Goal: Task Accomplishment & Management: Manage account settings

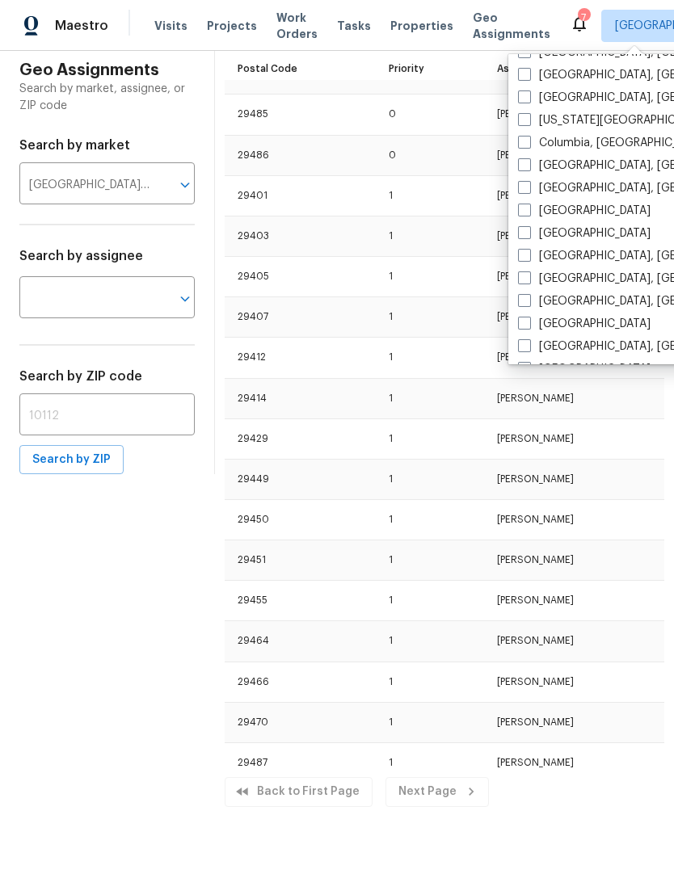
scroll to position [309, 0]
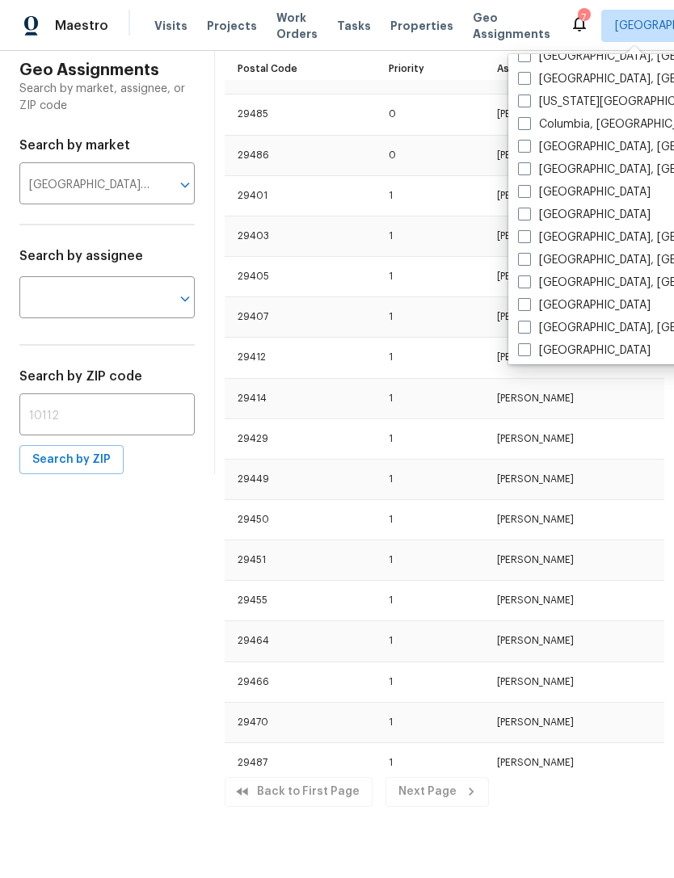
click at [534, 282] on label "[GEOGRAPHIC_DATA], [GEOGRAPHIC_DATA]" at bounding box center [643, 283] width 250 height 16
click at [528, 282] on input "[GEOGRAPHIC_DATA], [GEOGRAPHIC_DATA]" at bounding box center [523, 280] width 11 height 11
checkbox input "true"
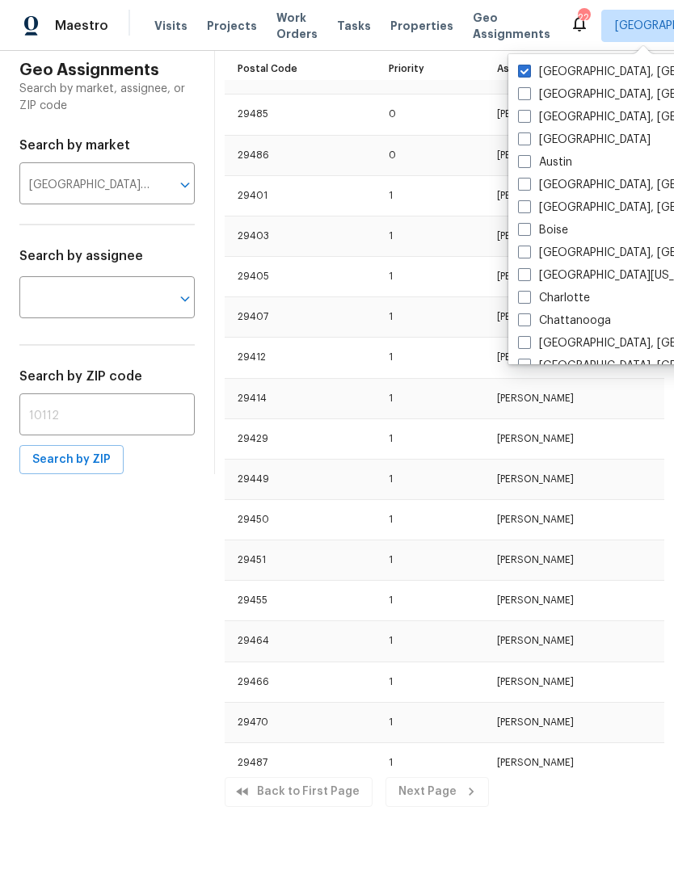
click at [531, 65] on label "[GEOGRAPHIC_DATA], [GEOGRAPHIC_DATA]" at bounding box center [643, 72] width 250 height 16
click at [528, 65] on input "[GEOGRAPHIC_DATA], [GEOGRAPHIC_DATA]" at bounding box center [523, 69] width 11 height 11
checkbox input "false"
click at [169, 19] on span "Visits" at bounding box center [170, 26] width 33 height 16
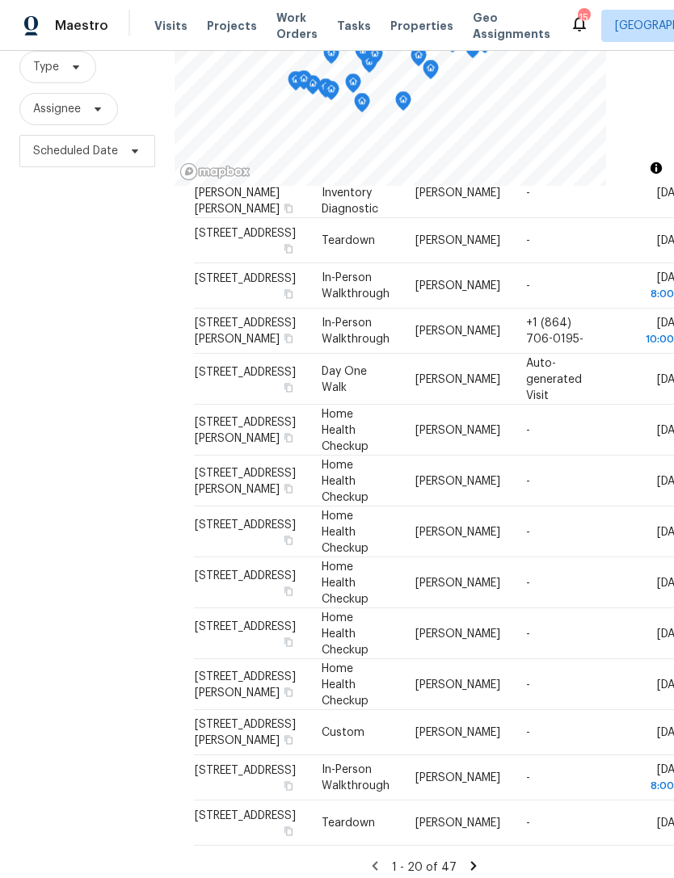
scroll to position [53, 0]
click at [471, 861] on icon at bounding box center [474, 865] width 6 height 9
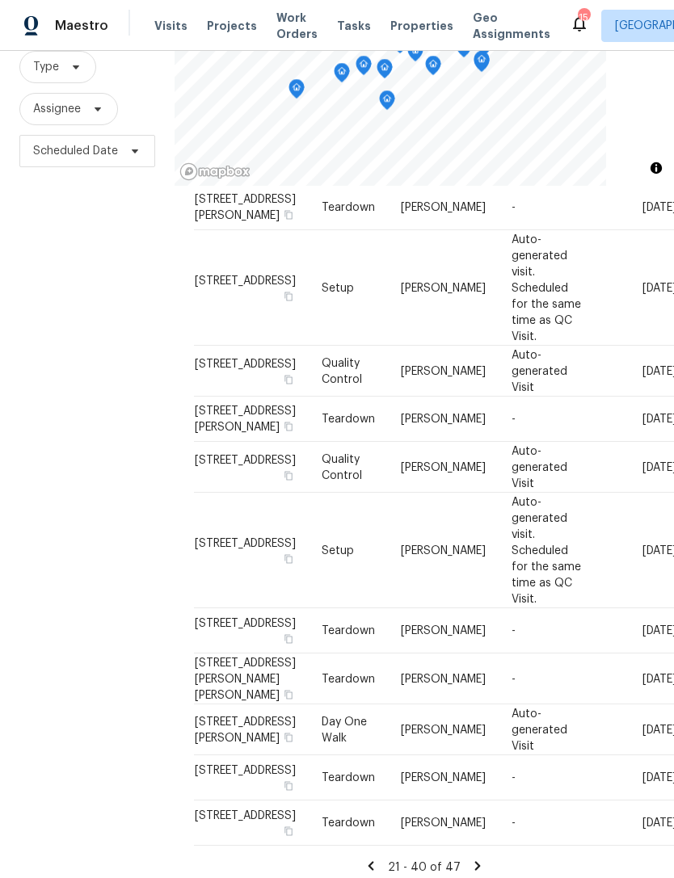
click at [378, 859] on icon at bounding box center [371, 866] width 15 height 15
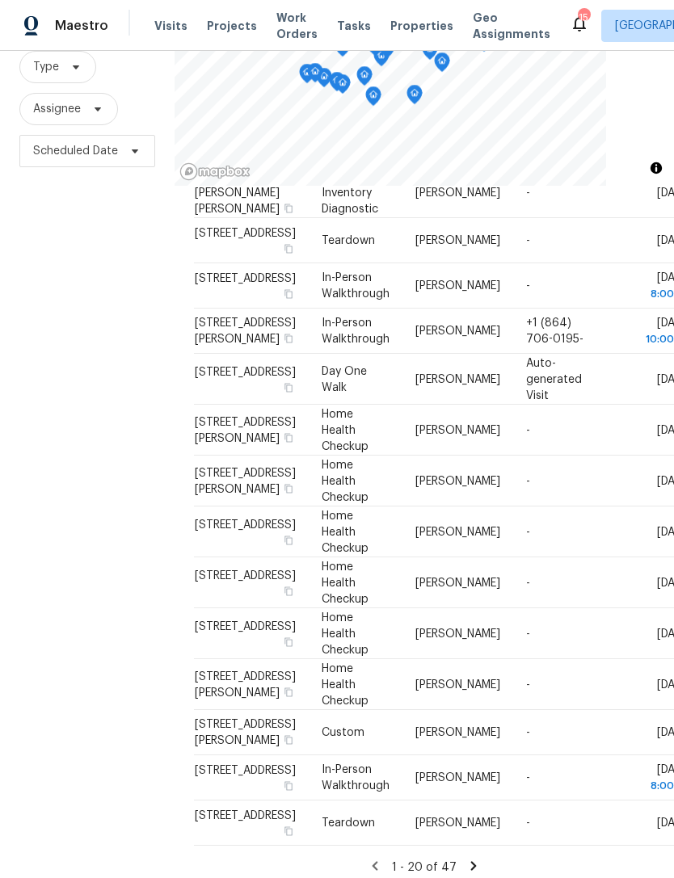
click at [461, 864] on div "1 - 20 of 47" at bounding box center [424, 867] width 461 height 17
click at [469, 861] on icon at bounding box center [473, 866] width 15 height 15
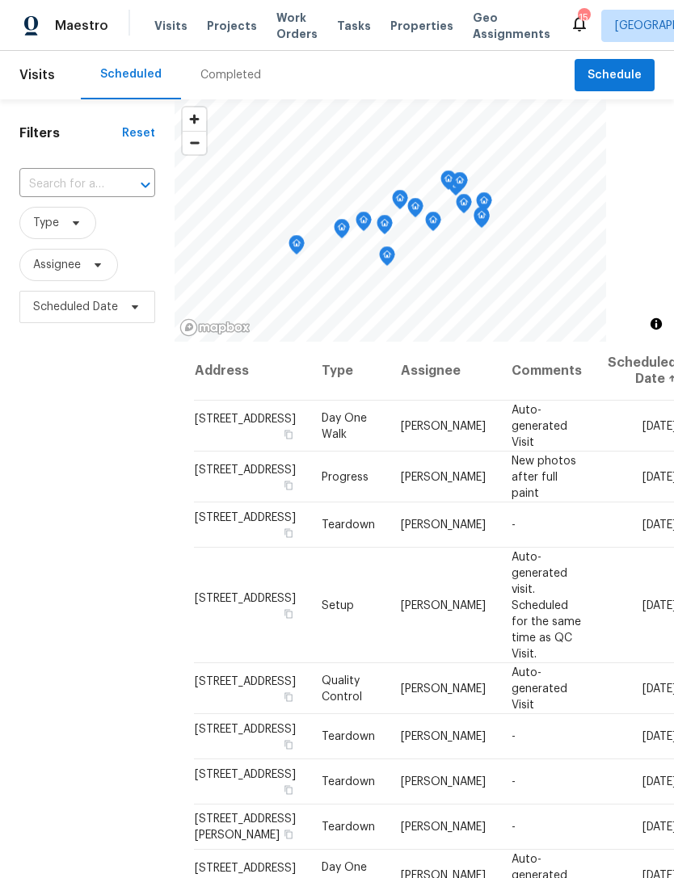
scroll to position [0, 0]
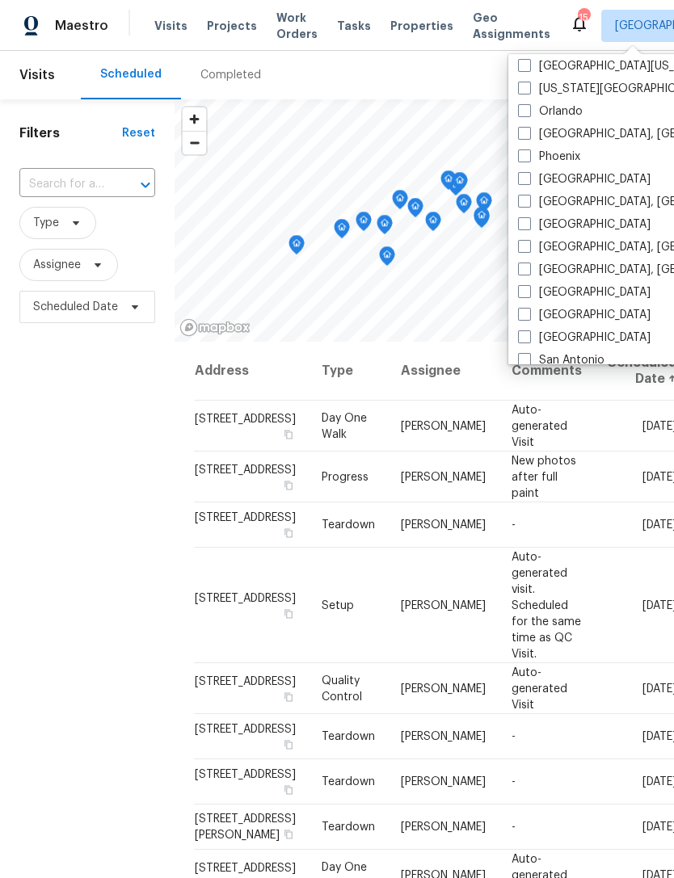
scroll to position [869, 0]
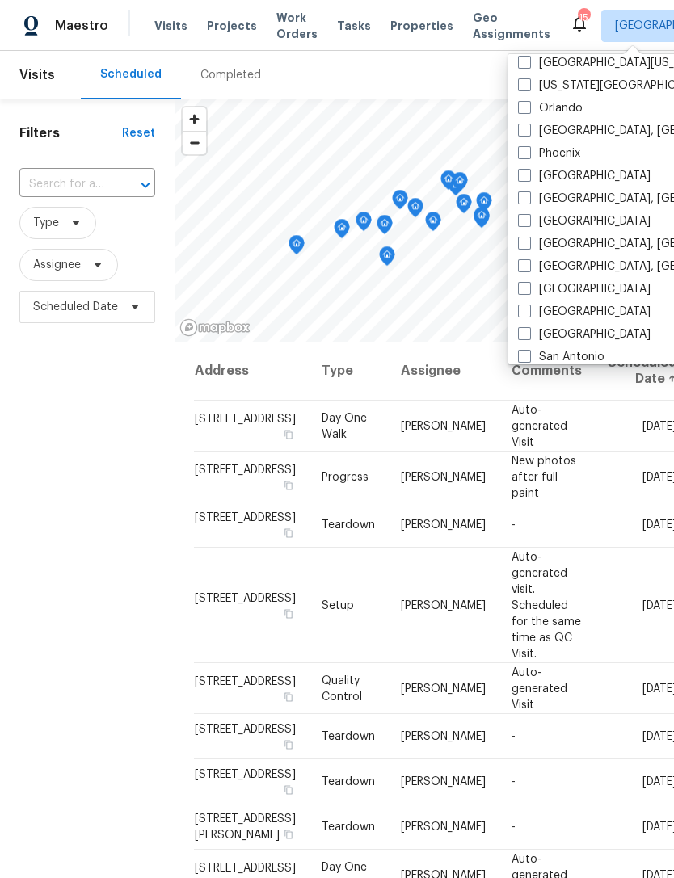
click at [526, 214] on span at bounding box center [524, 220] width 13 height 13
click at [526, 213] on input "[GEOGRAPHIC_DATA]" at bounding box center [523, 218] width 11 height 11
checkbox input "true"
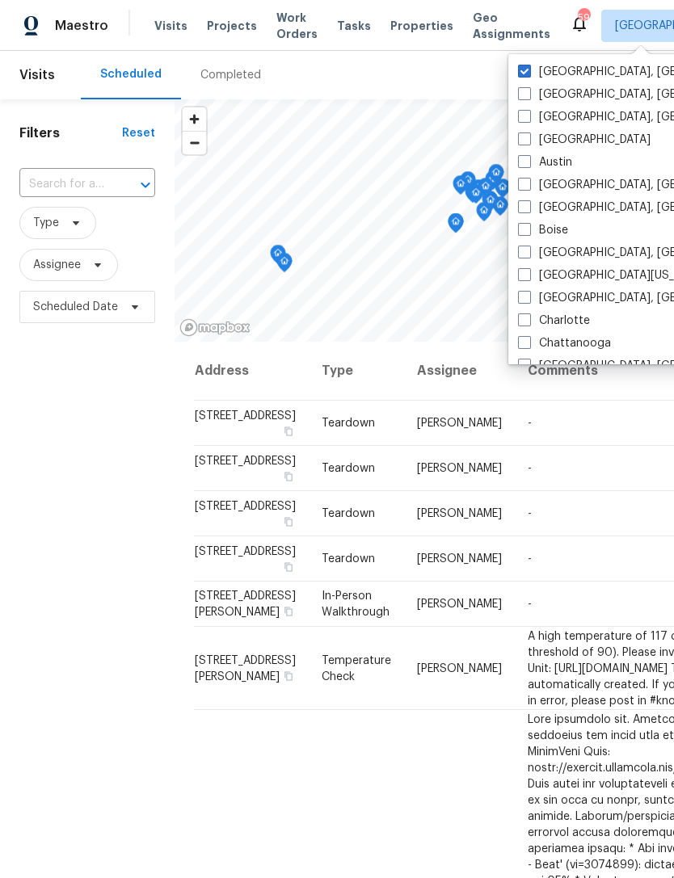
click at [531, 65] on label "[GEOGRAPHIC_DATA], [GEOGRAPHIC_DATA]" at bounding box center [643, 72] width 250 height 16
click at [528, 65] on input "[GEOGRAPHIC_DATA], [GEOGRAPHIC_DATA]" at bounding box center [523, 69] width 11 height 11
checkbox input "false"
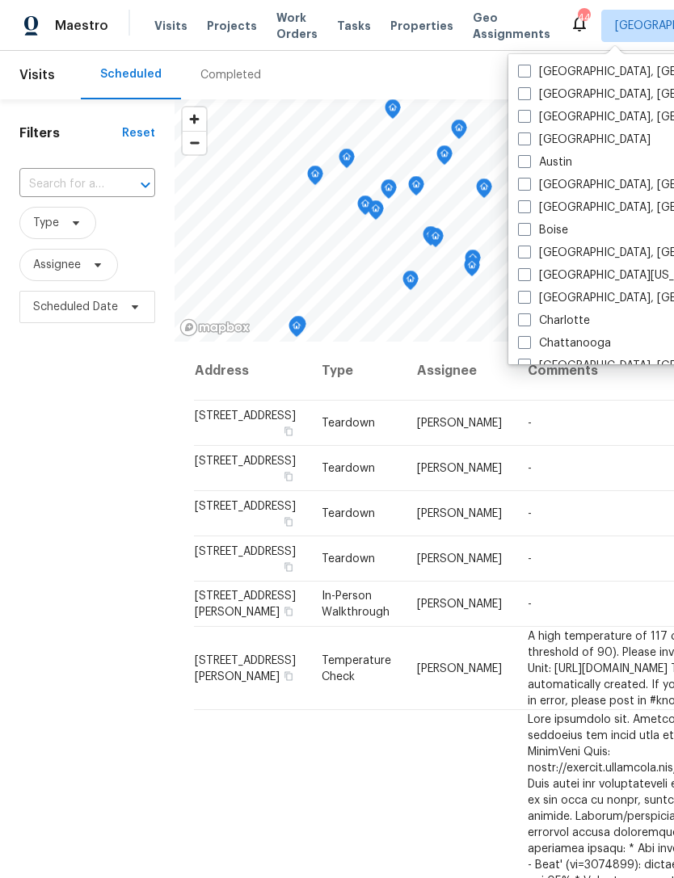
click at [174, 31] on span "Visits" at bounding box center [170, 26] width 33 height 16
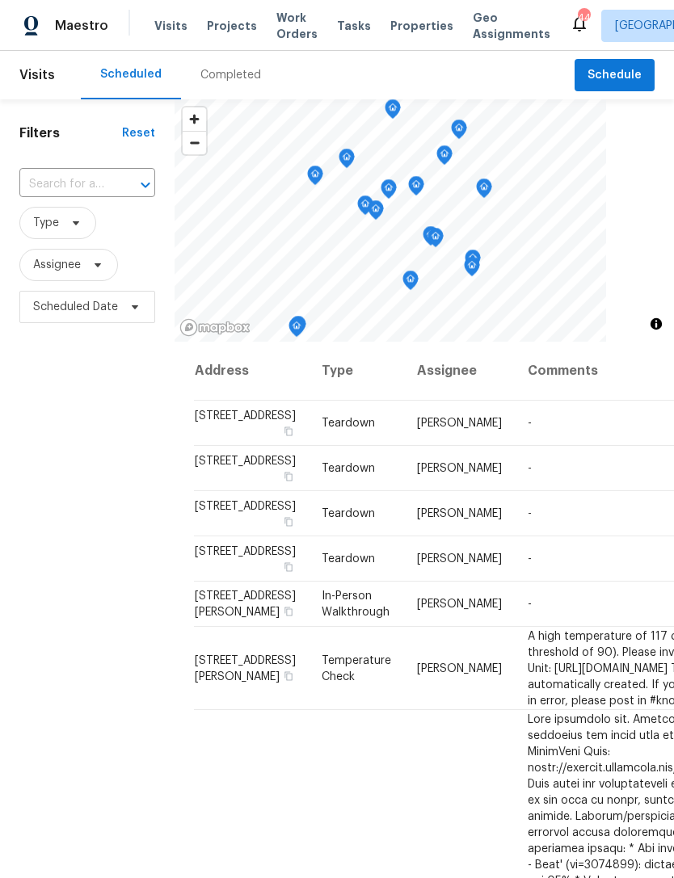
click at [160, 26] on span "Visits" at bounding box center [170, 26] width 33 height 16
click at [390, 32] on span "Properties" at bounding box center [421, 26] width 63 height 16
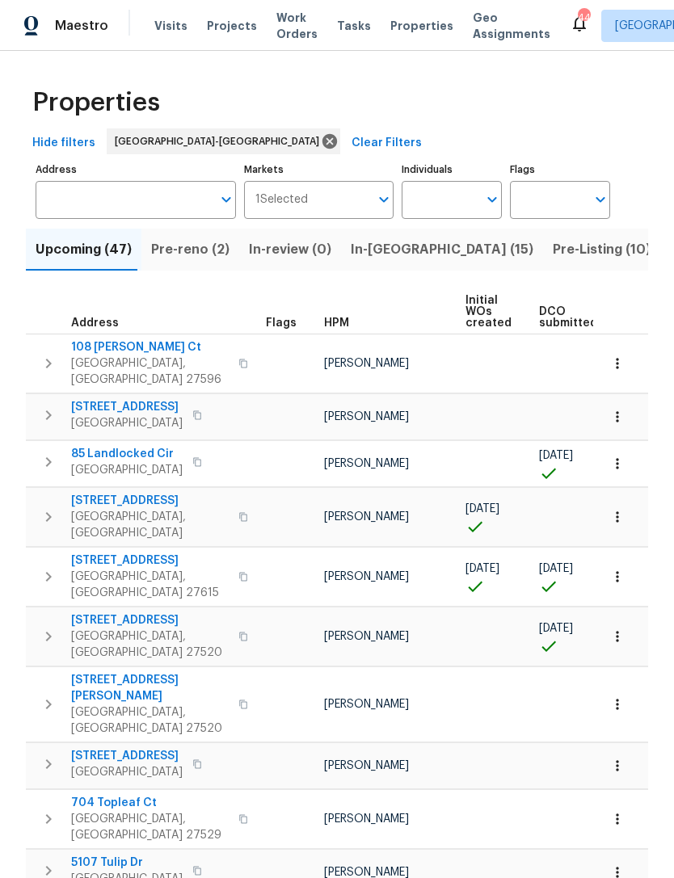
click at [166, 42] on div "Maestro Visits Projects Work Orders Tasks Properties Geo Assignments 44 [PERSON…" at bounding box center [337, 25] width 674 height 51
click at [162, 25] on span "Visits" at bounding box center [170, 26] width 33 height 16
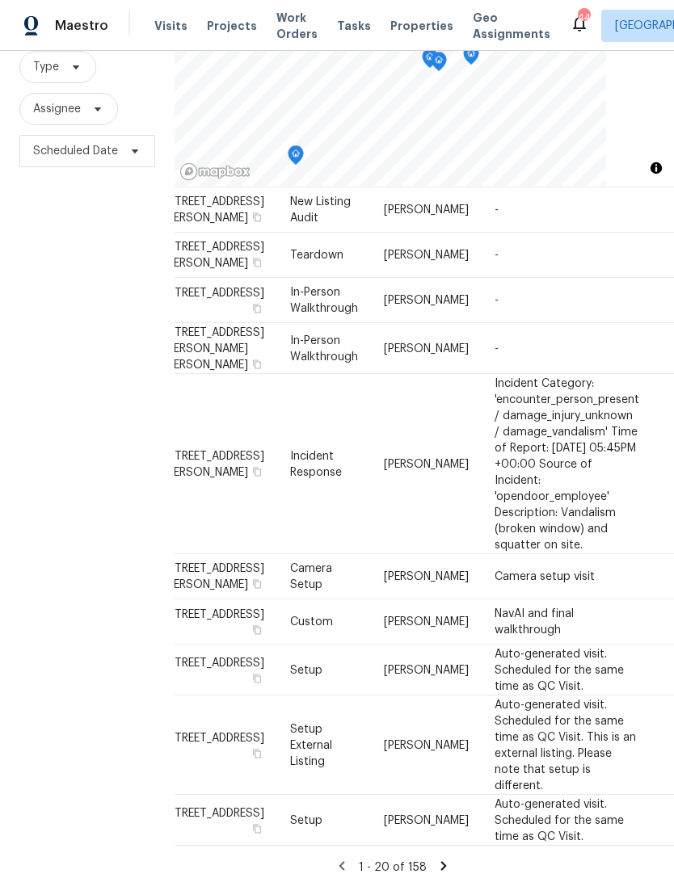
scroll to position [53, 0]
click at [448, 859] on icon at bounding box center [443, 866] width 15 height 15
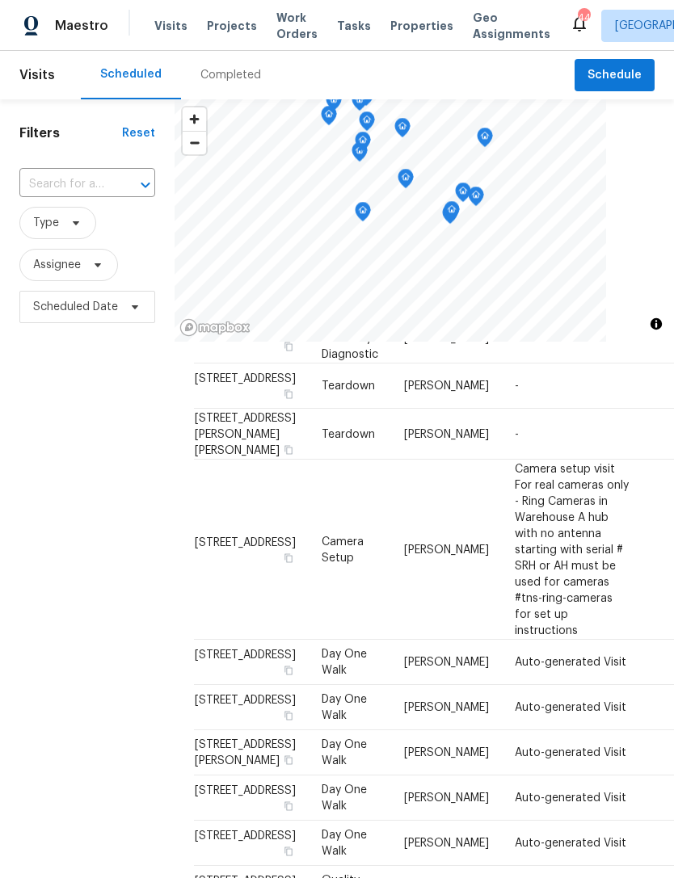
scroll to position [0, 0]
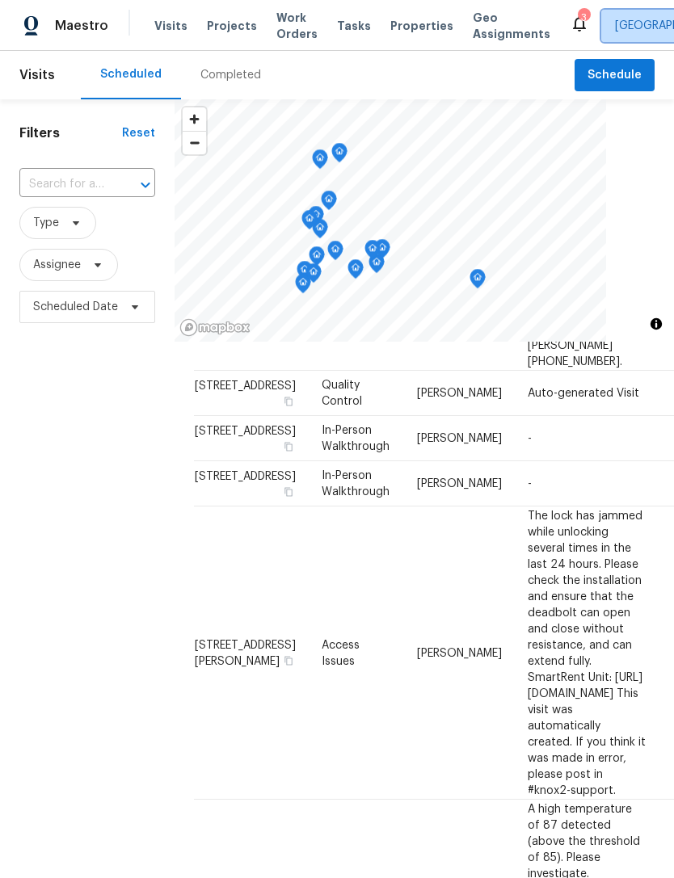
scroll to position [1167, 0]
